Goal: Task Accomplishment & Management: Use online tool/utility

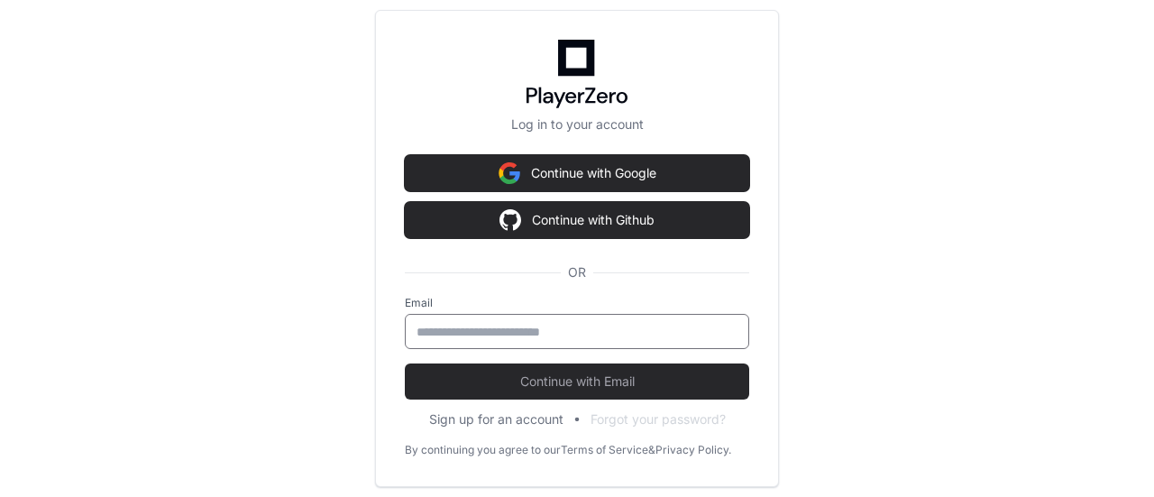
click at [581, 325] on input "email" at bounding box center [577, 332] width 321 height 18
type input "**********"
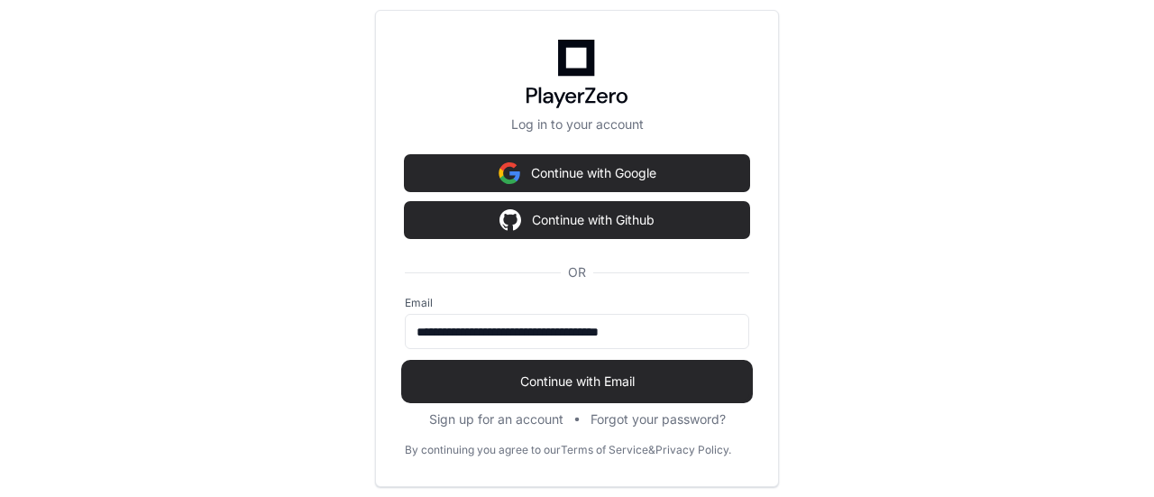
click at [593, 372] on span "Continue with Email" at bounding box center [577, 381] width 344 height 18
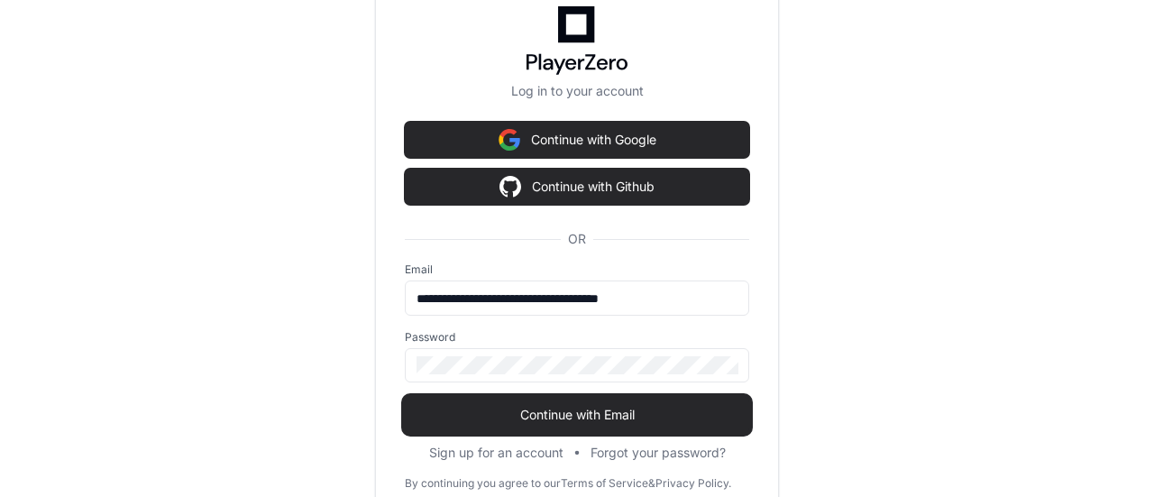
click at [615, 409] on span "Continue with Email" at bounding box center [577, 415] width 344 height 18
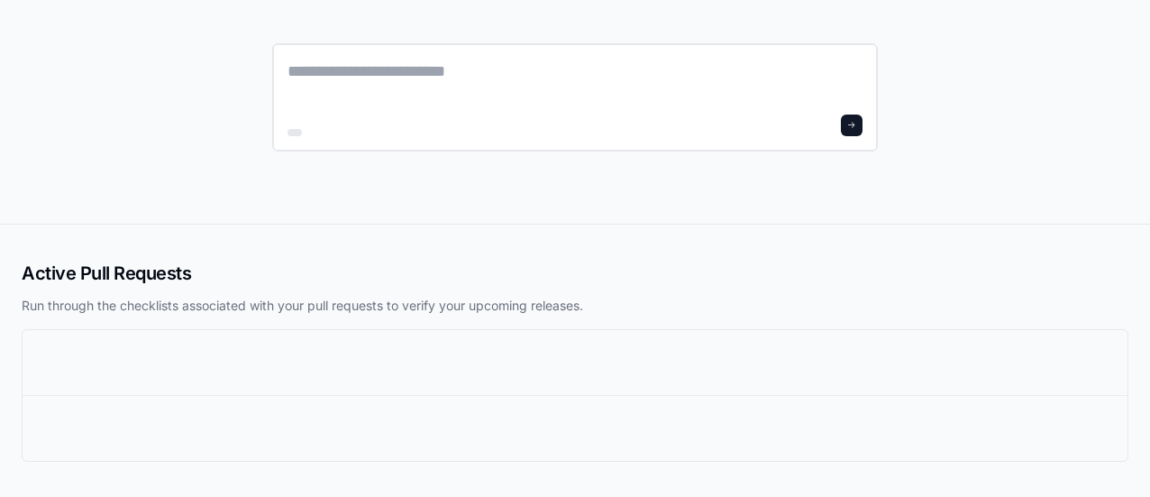
click at [524, 114] on div at bounding box center [575, 97] width 606 height 108
click at [524, 71] on textarea at bounding box center [575, 84] width 575 height 50
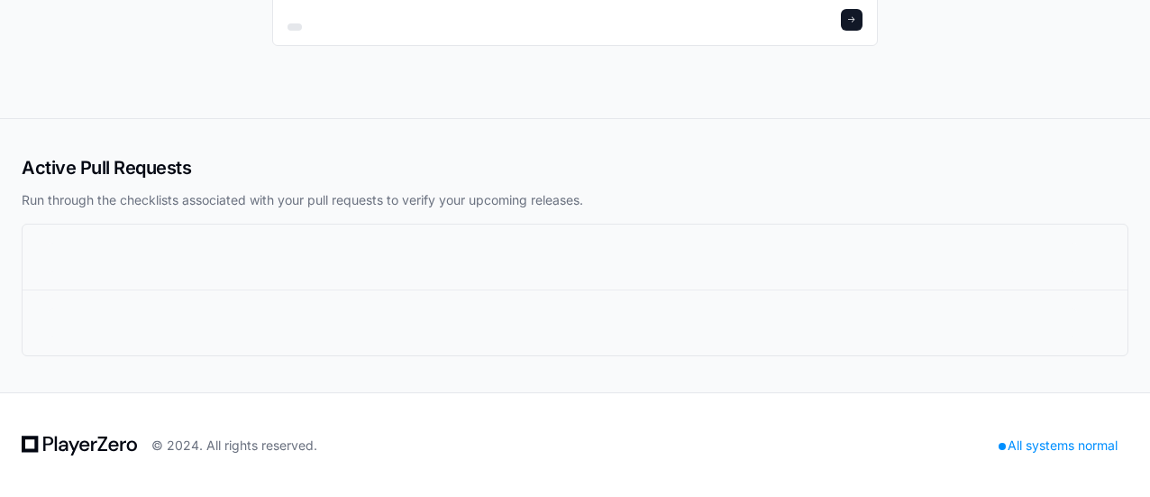
click at [50, 444] on icon at bounding box center [79, 446] width 115 height 22
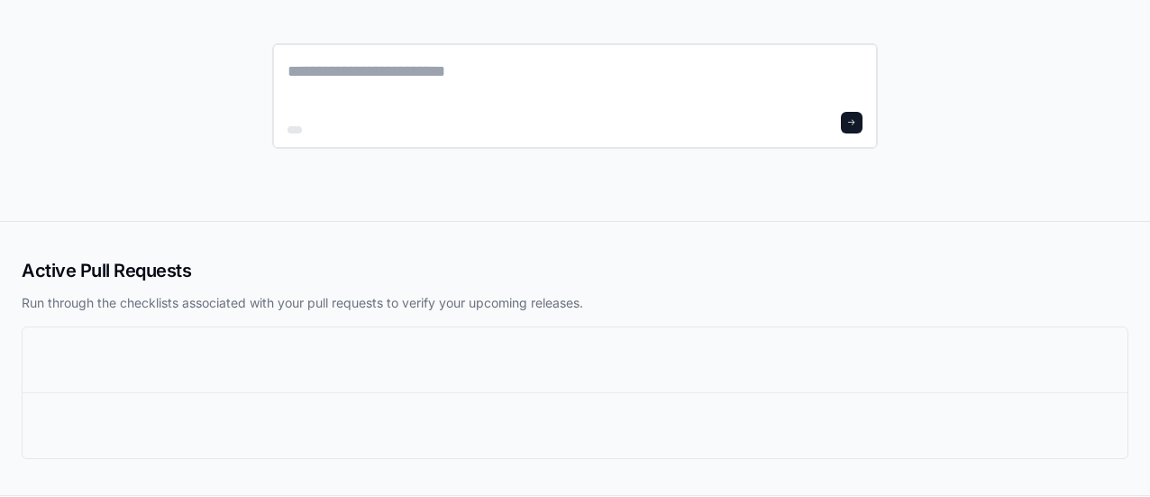
click at [662, 77] on textarea at bounding box center [575, 83] width 575 height 48
